Goal: Transaction & Acquisition: Book appointment/travel/reservation

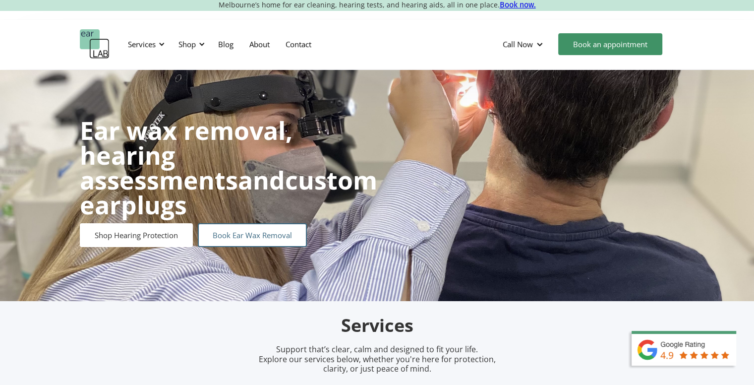
click at [261, 228] on link "Book Ear Wax Removal" at bounding box center [252, 235] width 109 height 24
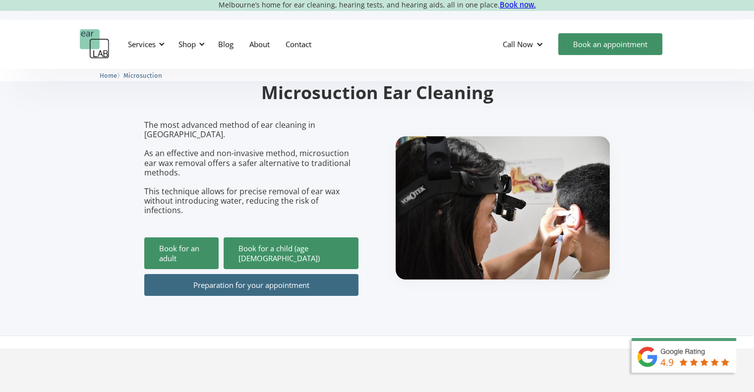
scroll to position [99, 0]
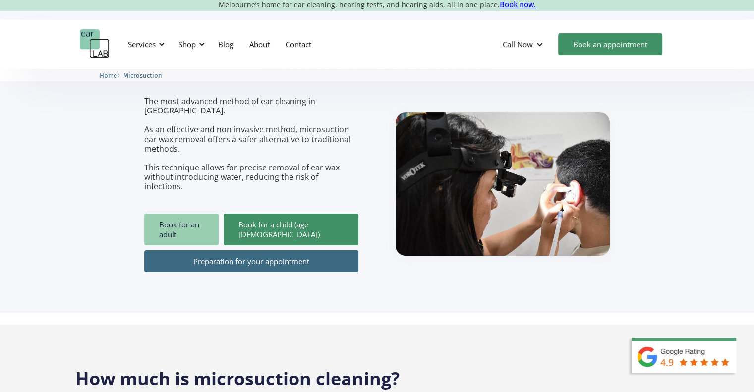
click at [196, 218] on link "Book for an adult" at bounding box center [181, 230] width 74 height 32
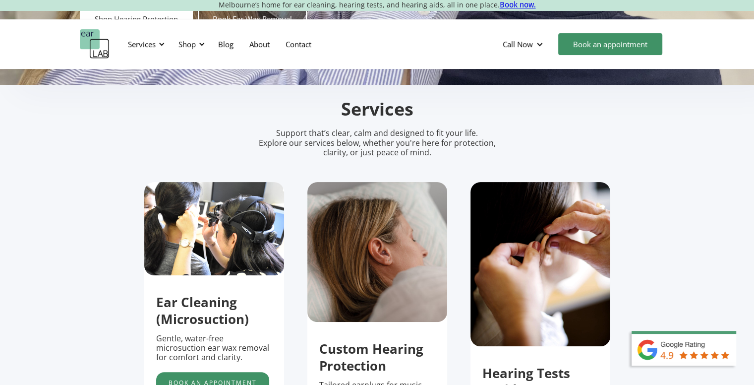
scroll to position [297, 0]
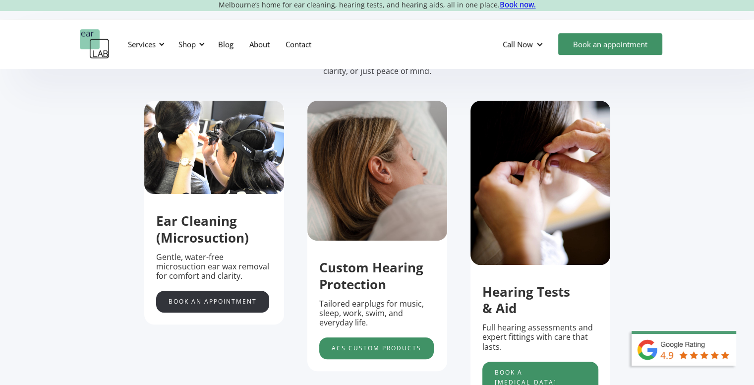
click at [200, 309] on link "Book an appointment" at bounding box center [212, 301] width 113 height 22
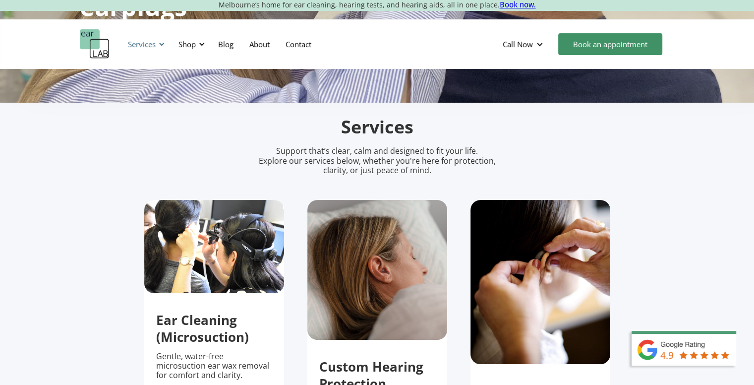
click at [157, 39] on div "Services" at bounding box center [145, 44] width 46 height 30
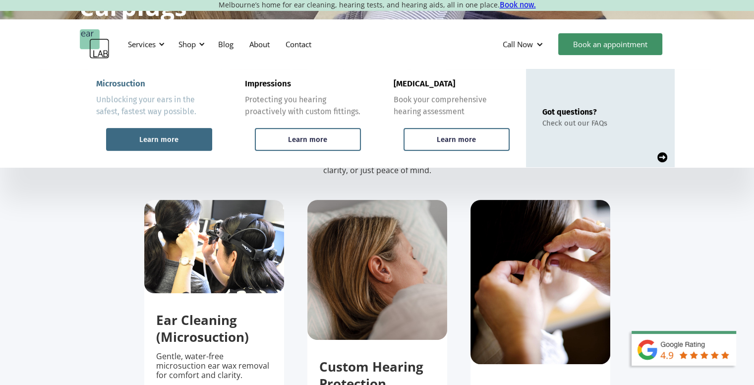
click at [170, 140] on div "Learn more" at bounding box center [158, 139] width 39 height 9
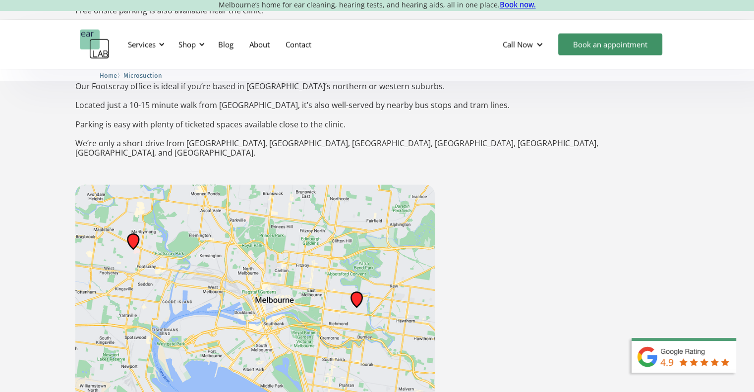
scroll to position [1685, 0]
